Goal: Task Accomplishment & Management: Use online tool/utility

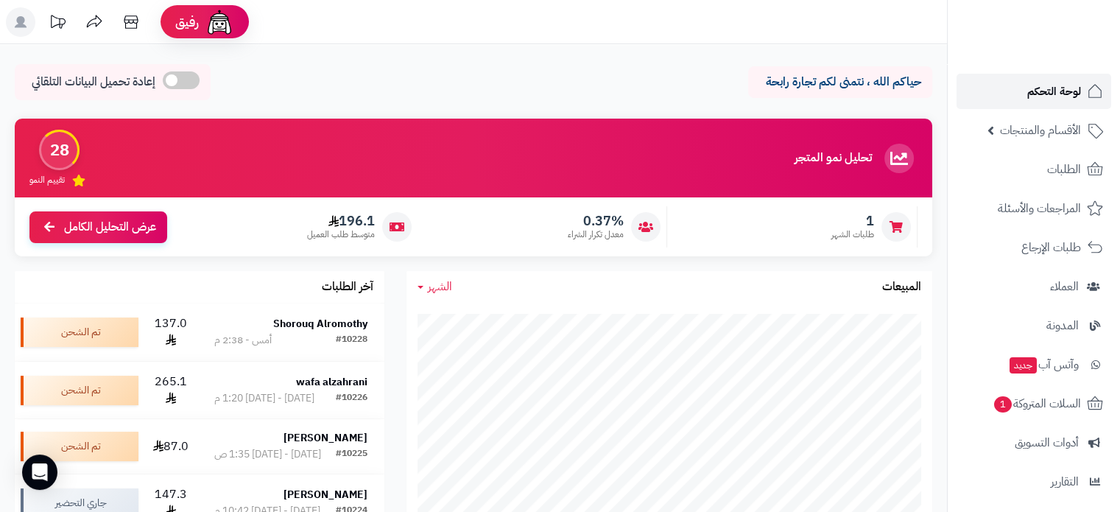
click at [1036, 93] on span "لوحة التحكم" at bounding box center [1055, 91] width 54 height 21
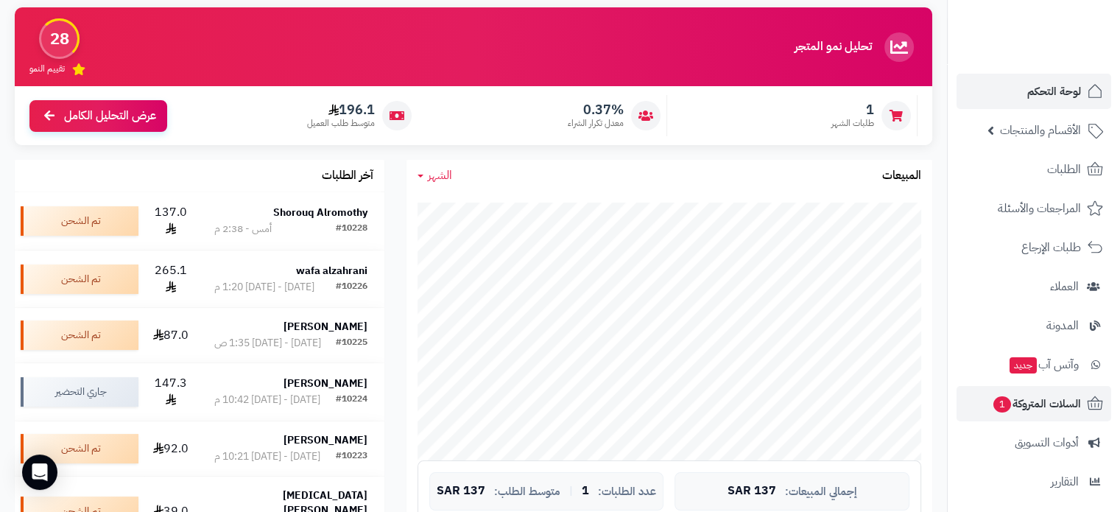
scroll to position [147, 0]
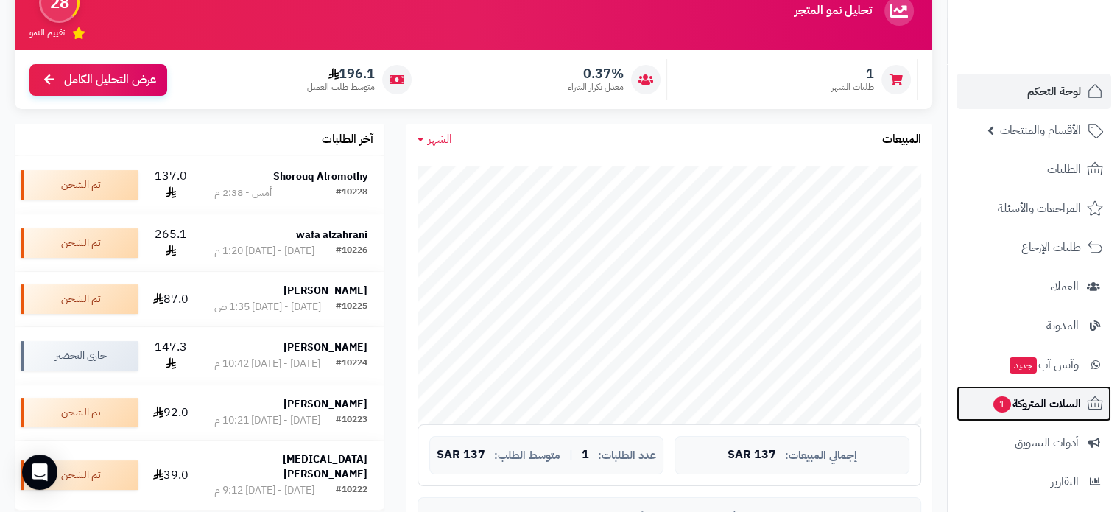
click at [1019, 404] on span "السلات المتروكة 1" at bounding box center [1036, 403] width 89 height 21
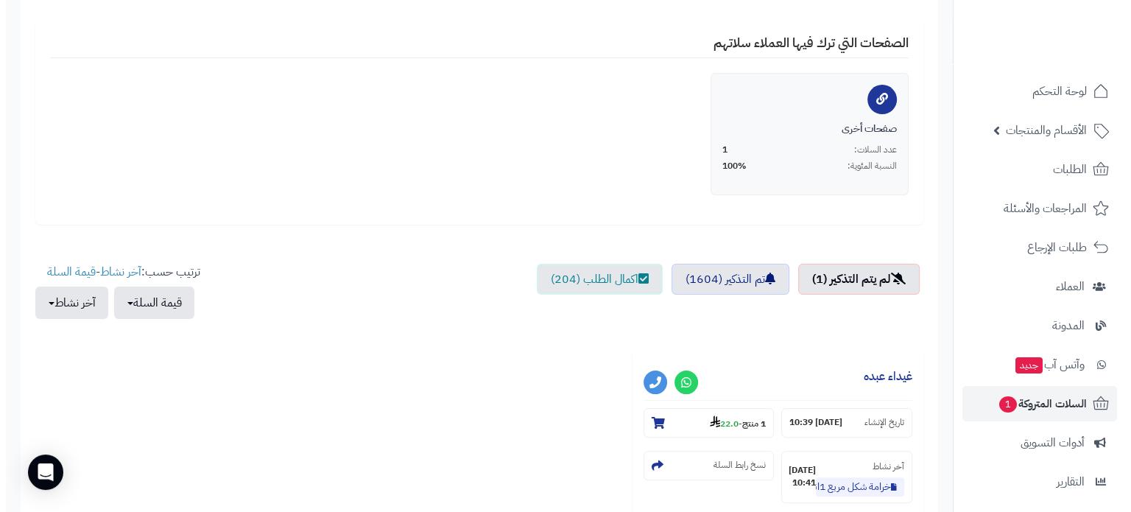
scroll to position [368, 0]
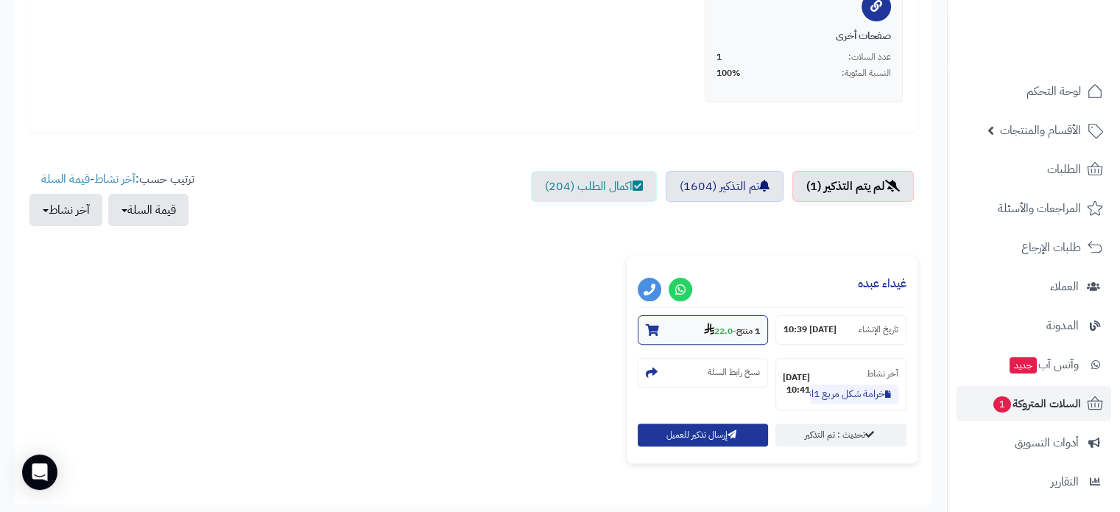
click at [714, 324] on strong "22.0" at bounding box center [718, 330] width 29 height 13
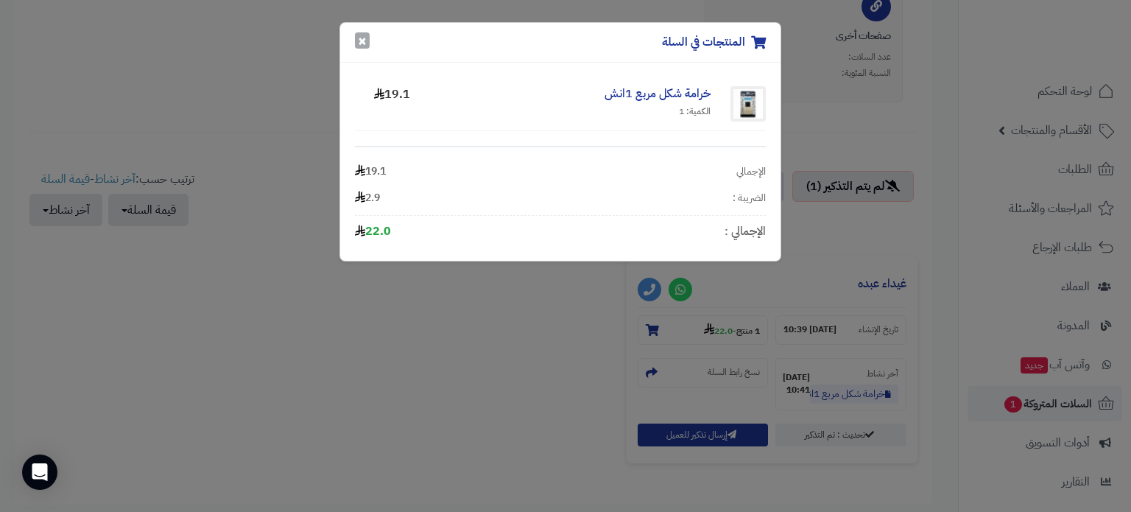
click at [359, 38] on button "×" at bounding box center [362, 40] width 15 height 16
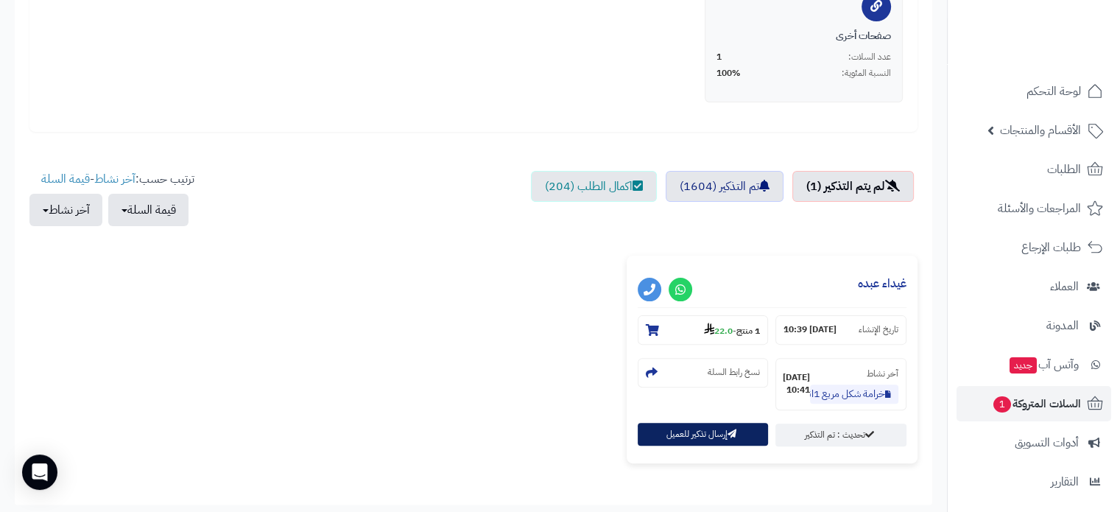
click at [704, 426] on button "إرسال تذكير للعميل" at bounding box center [703, 434] width 131 height 23
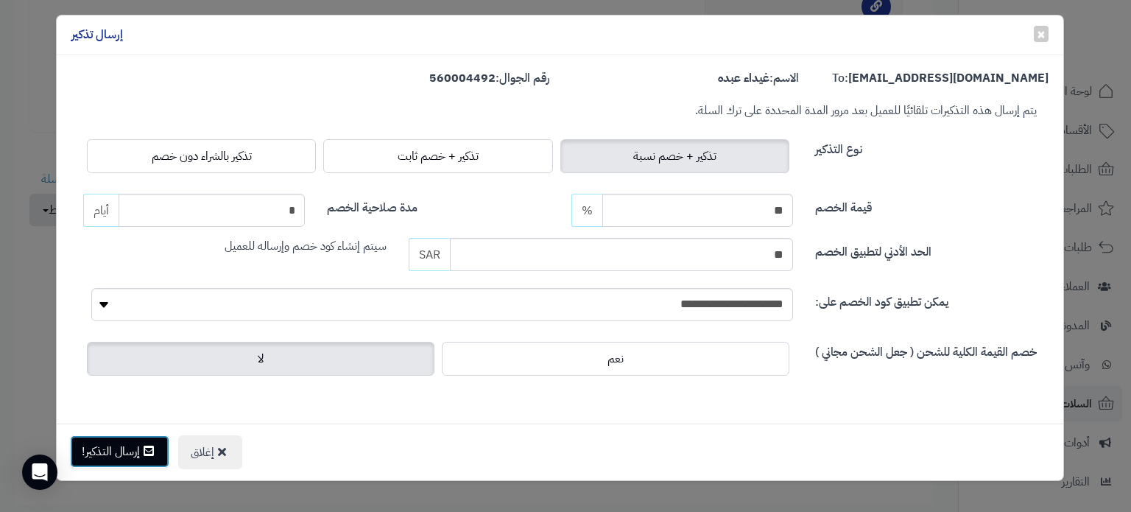
click at [138, 456] on button "إرسال التذكير!" at bounding box center [119, 451] width 99 height 32
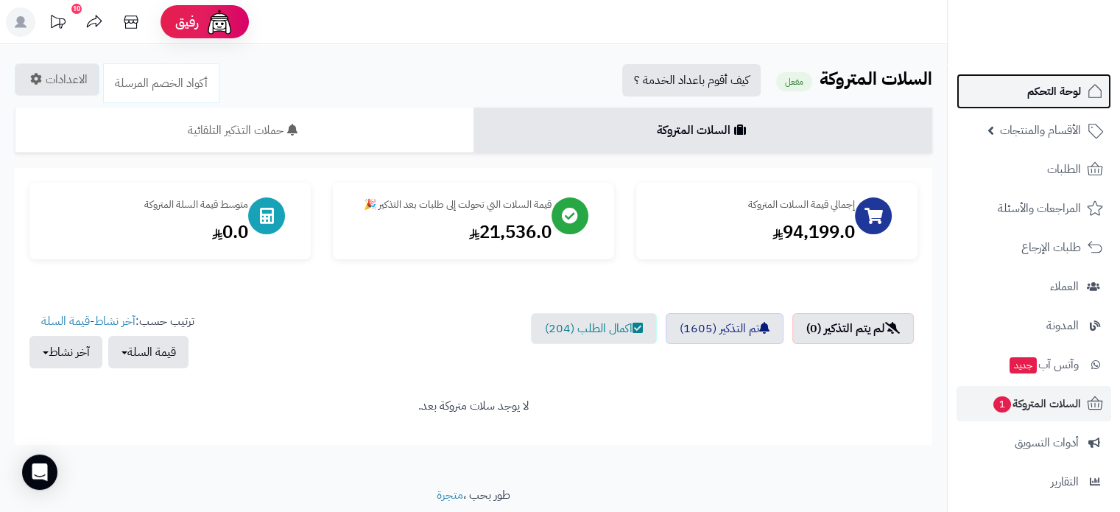
click at [1044, 98] on span "لوحة التحكم" at bounding box center [1055, 91] width 54 height 21
